Goal: Task Accomplishment & Management: Use online tool/utility

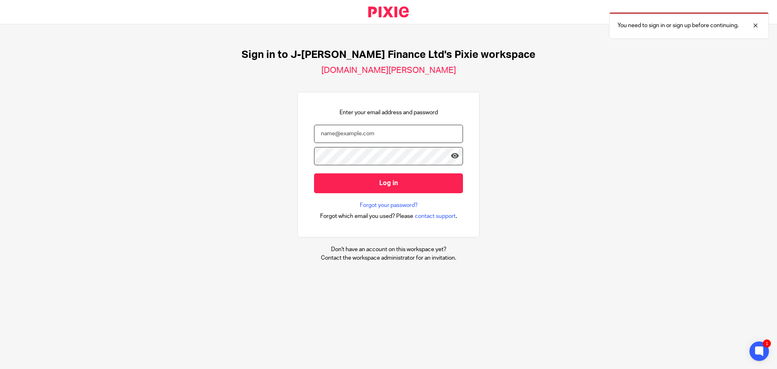
click at [382, 138] on input "email" at bounding box center [388, 134] width 149 height 18
type input "[PERSON_NAME][EMAIL_ADDRESS][PERSON_NAME][DOMAIN_NAME][PERSON_NAME]"
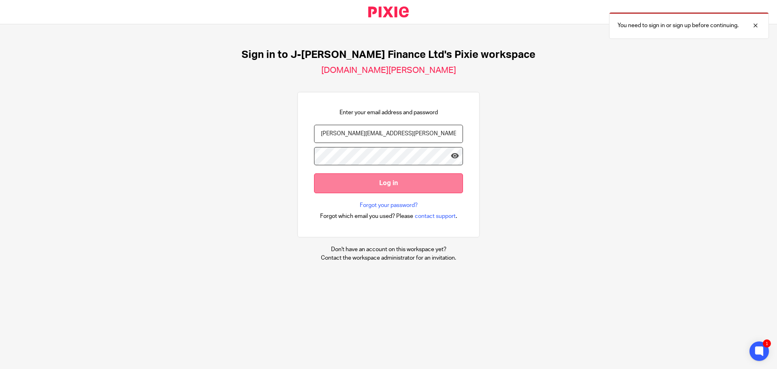
click at [386, 187] on input "Log in" at bounding box center [388, 183] width 149 height 20
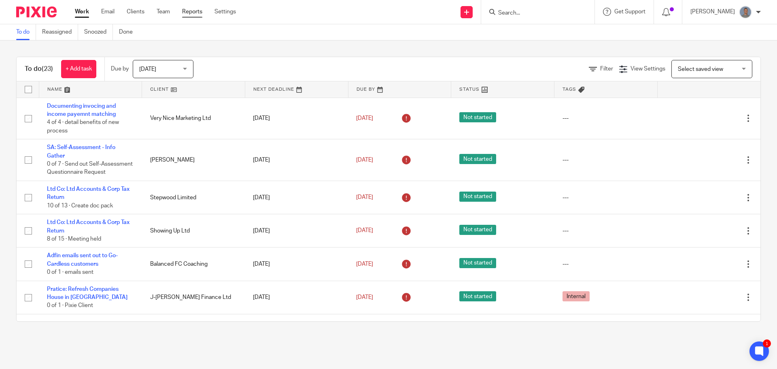
click at [190, 11] on link "Reports" at bounding box center [192, 12] width 20 height 8
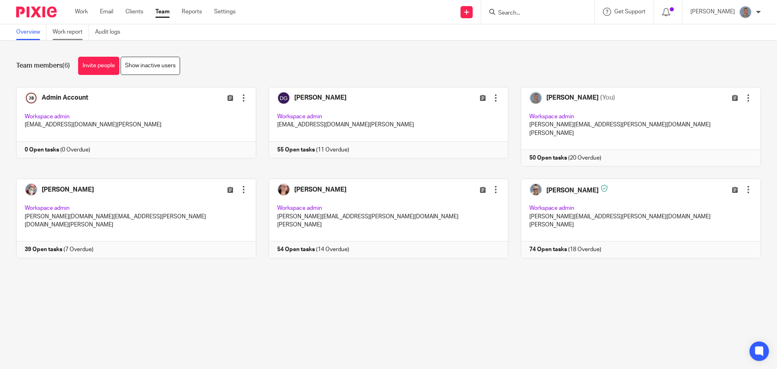
click at [68, 32] on link "Work report" at bounding box center [71, 32] width 36 height 16
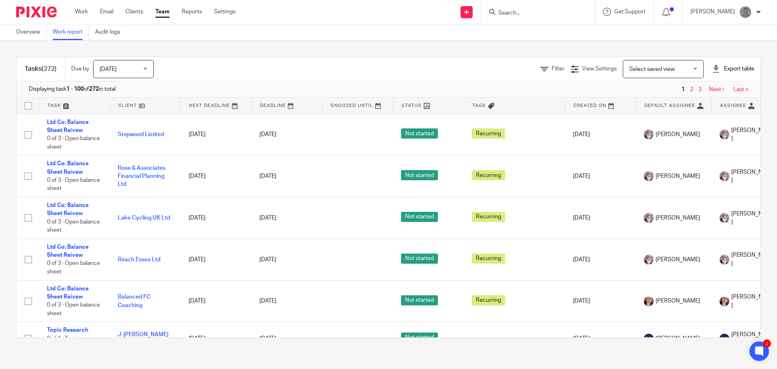
click at [117, 62] on span "[DATE]" at bounding box center [121, 68] width 43 height 17
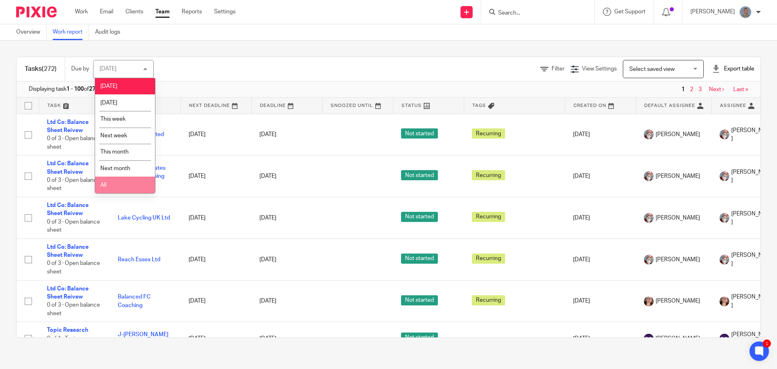
click at [123, 179] on li "All" at bounding box center [125, 184] width 60 height 17
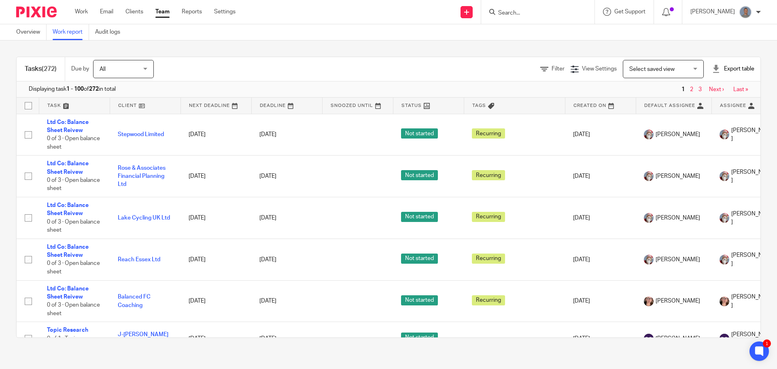
click at [231, 51] on div "Tasks (272) Due by All All Today Tomorrow This week Next week This month Next m…" at bounding box center [388, 196] width 777 height 313
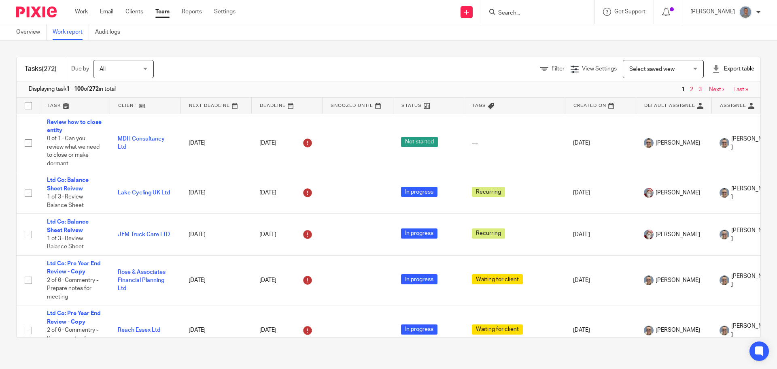
click at [730, 70] on div "Export table" at bounding box center [733, 69] width 42 height 8
click at [707, 87] on link "CSV format" at bounding box center [705, 87] width 30 height 6
